Goal: Find contact information: Find contact information

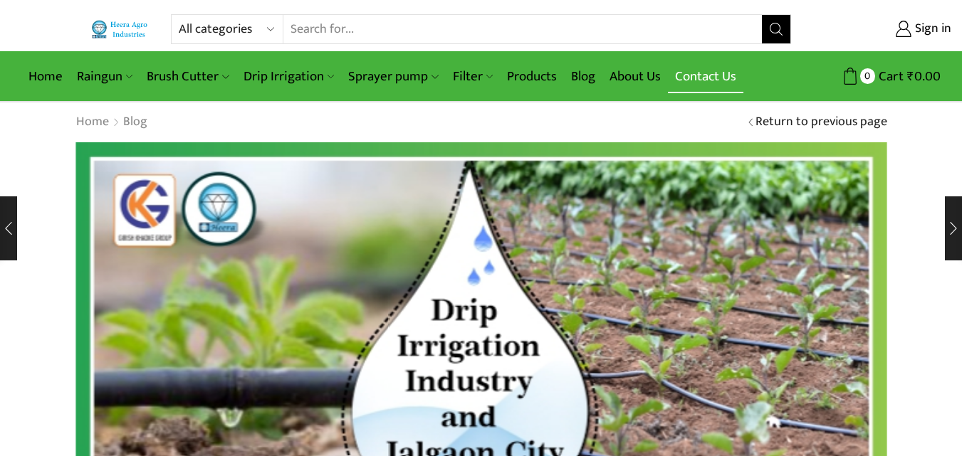
click at [719, 84] on link "Contact Us" at bounding box center [705, 76] width 75 height 33
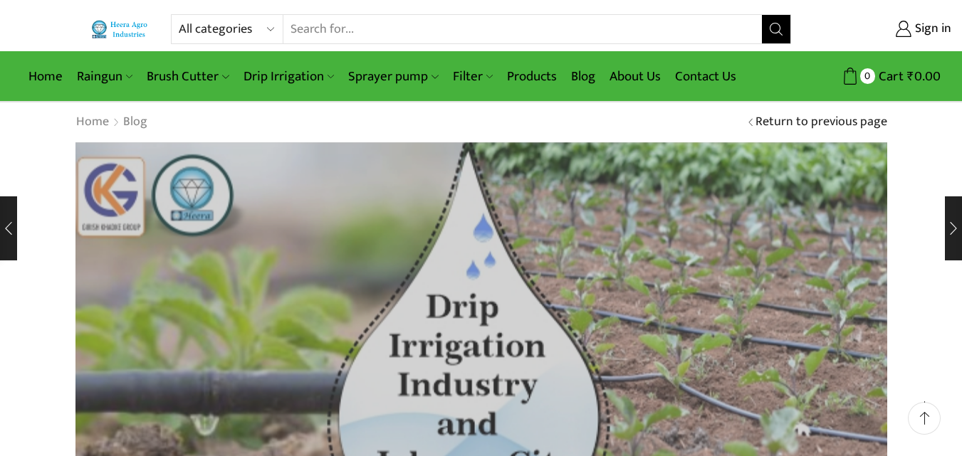
scroll to position [135, 0]
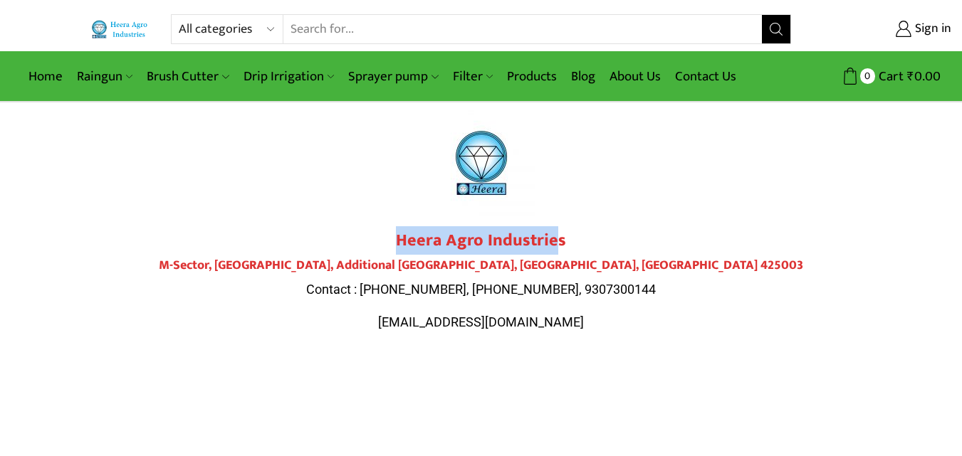
drag, startPoint x: 399, startPoint y: 236, endPoint x: 559, endPoint y: 239, distance: 160.2
click at [559, 239] on strong "Heera Agro Industries" at bounding box center [481, 240] width 170 height 28
copy strong "Heera Agro Industrie"
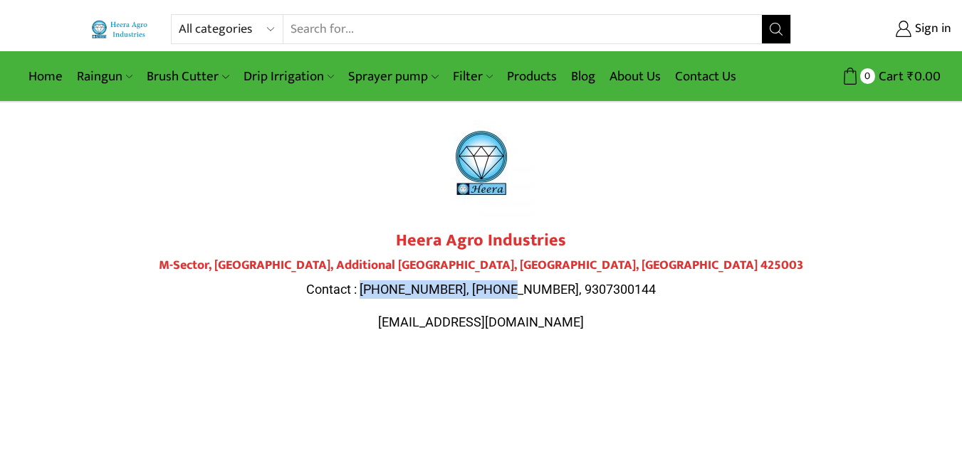
drag, startPoint x: 393, startPoint y: 288, endPoint x: 542, endPoint y: 291, distance: 149.5
click at [542, 291] on span "Contact : [PHONE_NUMBER], [PHONE_NUMBER], 9307300144" at bounding box center [480, 289] width 349 height 15
copy span "9284000511, 9307300143"
click at [61, 74] on link "Home" at bounding box center [45, 76] width 48 height 33
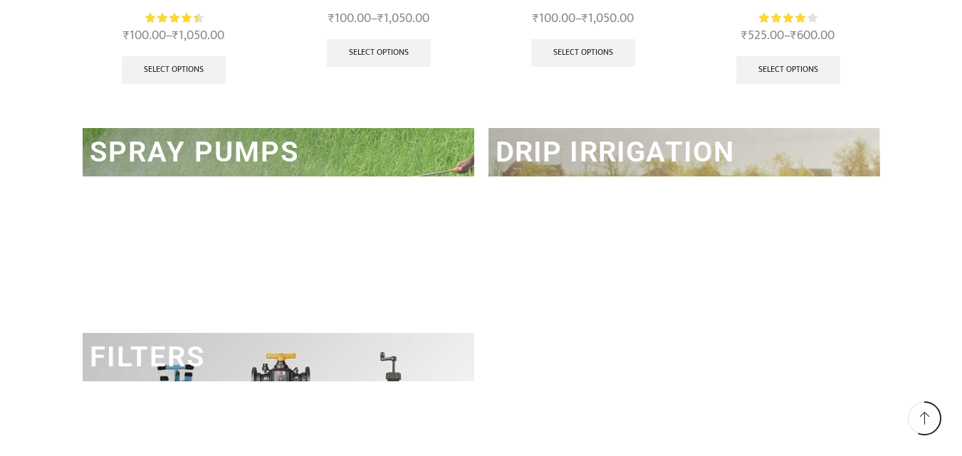
scroll to position [2135, 0]
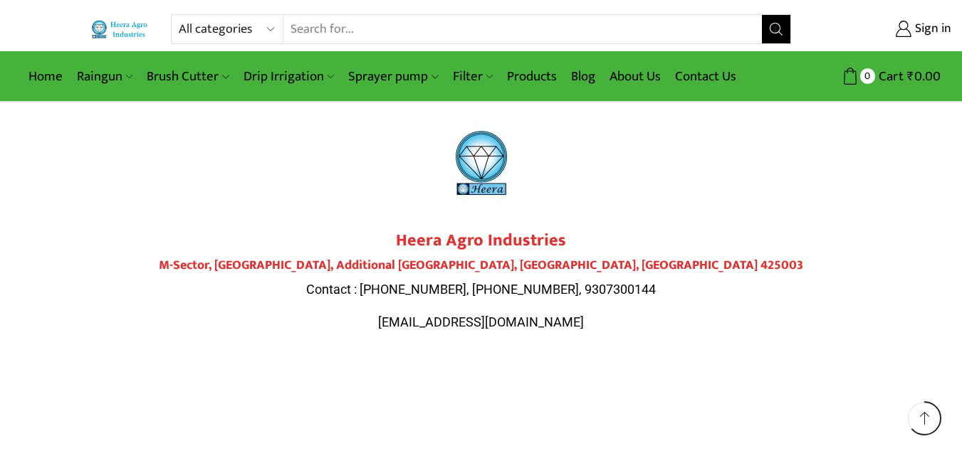
scroll to position [427, 0]
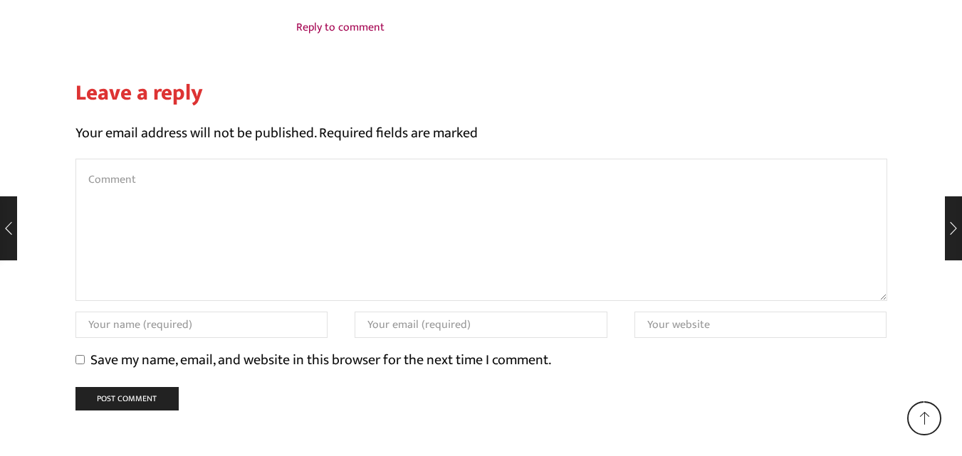
scroll to position [4719, 0]
